Goal: Navigation & Orientation: Understand site structure

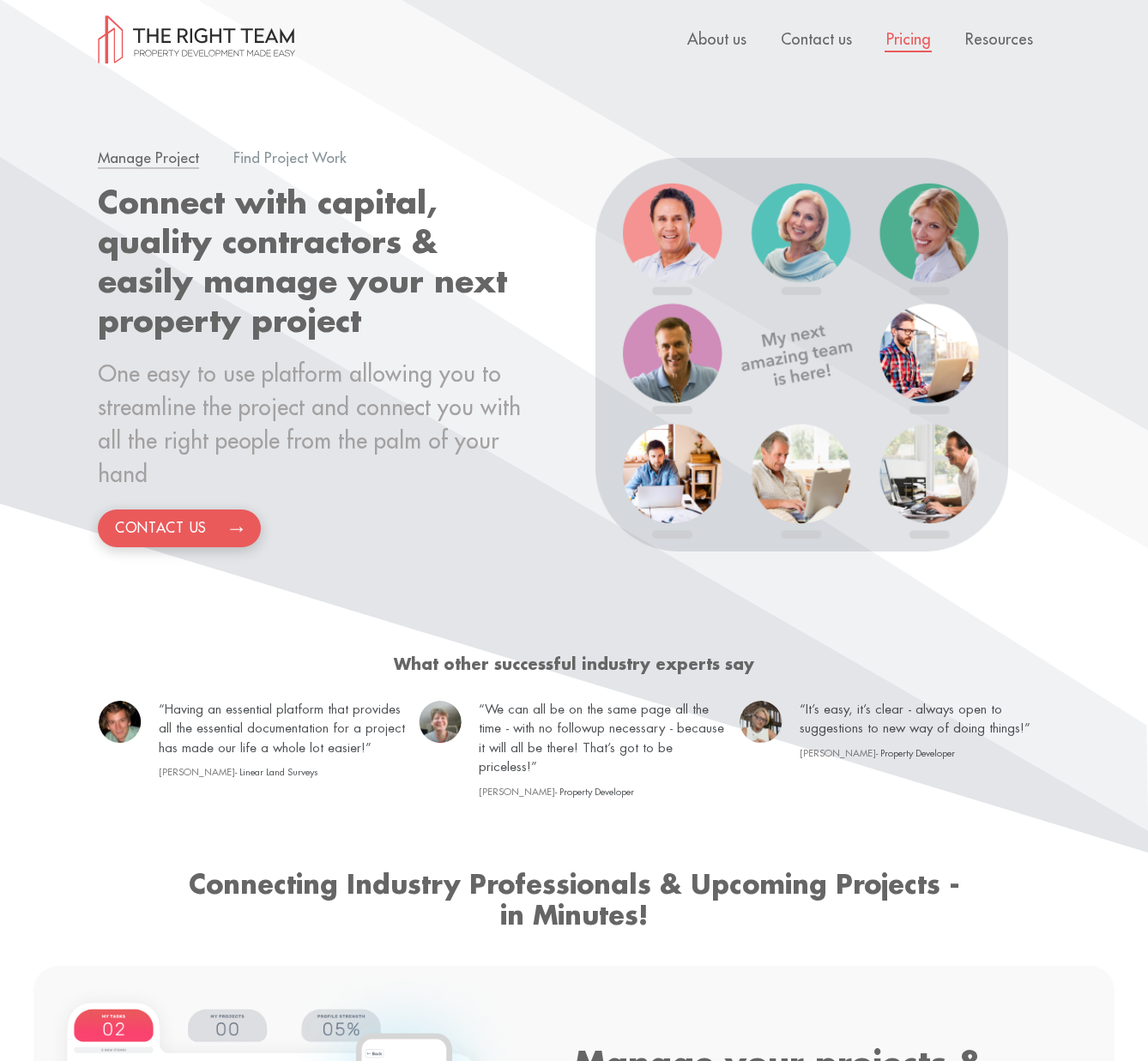
scroll to position [0, 1]
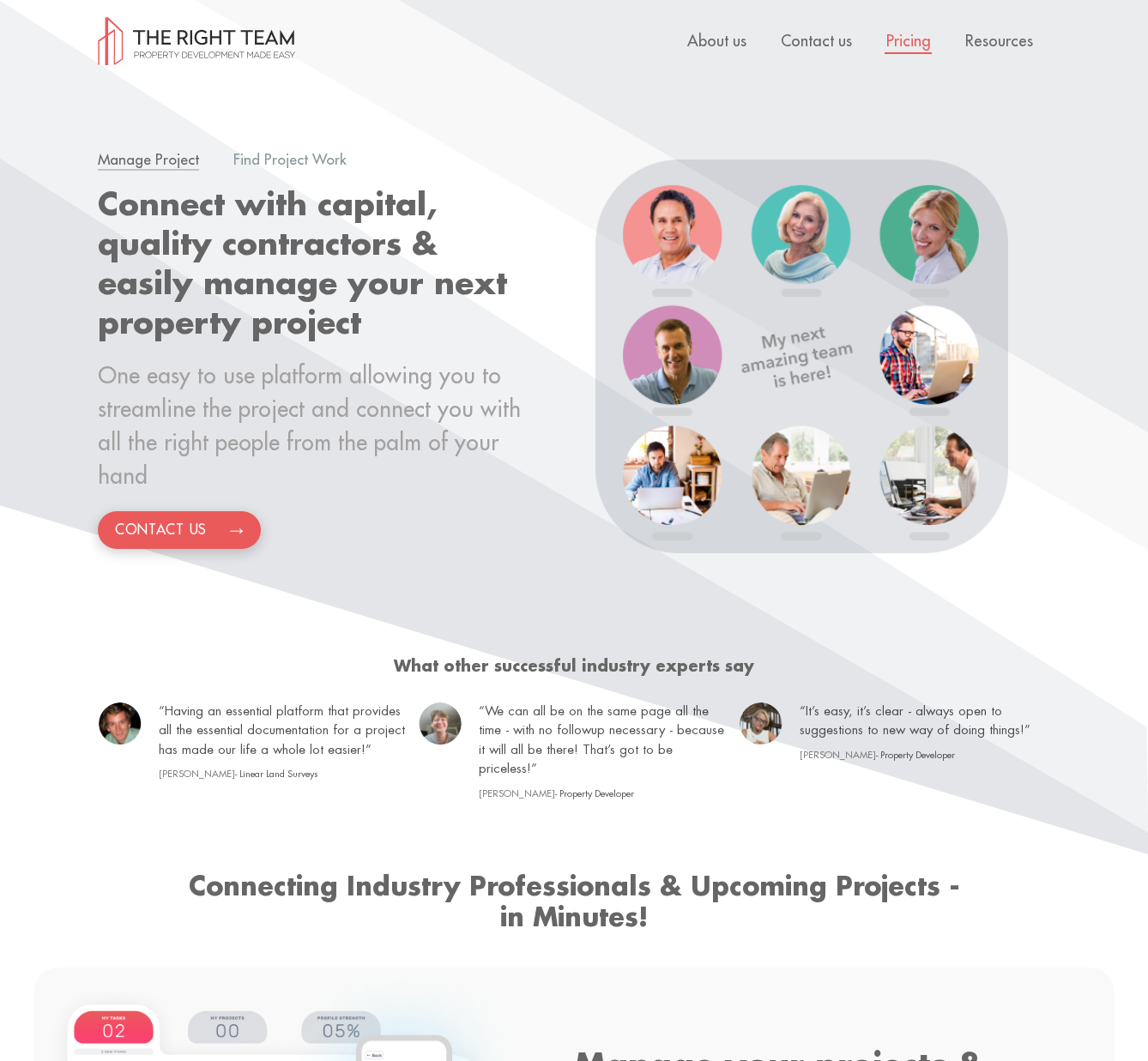
click at [920, 43] on link "Pricing" at bounding box center [908, 41] width 44 height 16
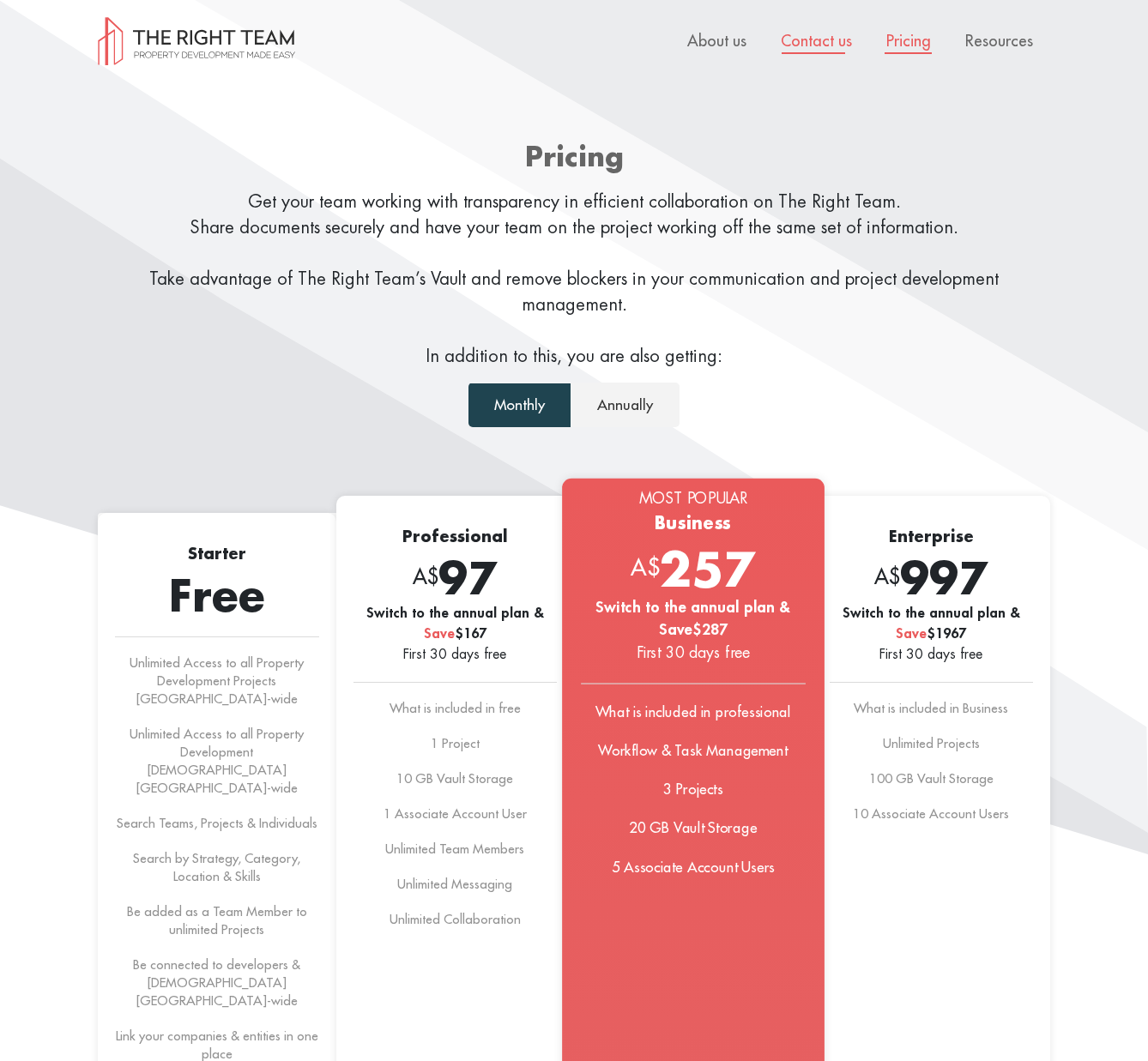
click at [836, 45] on link "Contact us" at bounding box center [816, 41] width 71 height 16
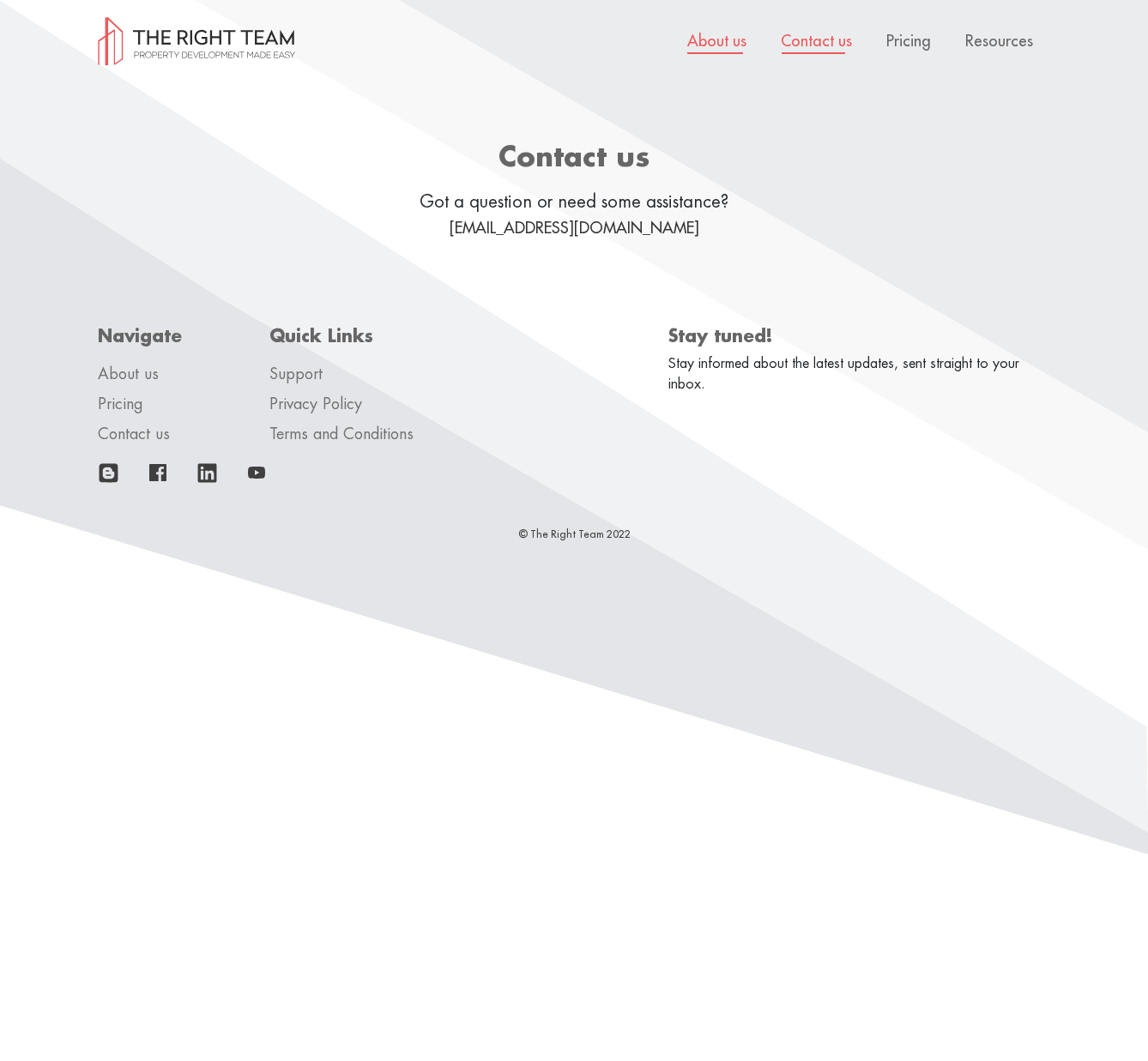
click at [719, 42] on link "About us" at bounding box center [716, 41] width 59 height 16
